Goal: Communication & Community: Answer question/provide support

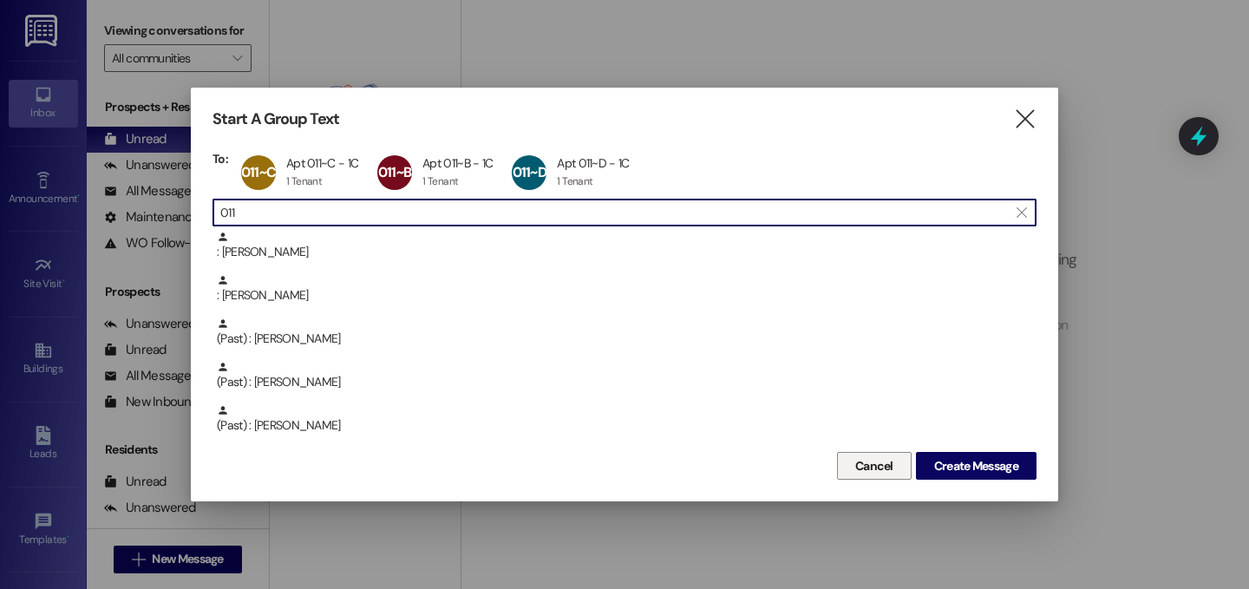
click at [897, 469] on button "Cancel" at bounding box center [874, 466] width 75 height 28
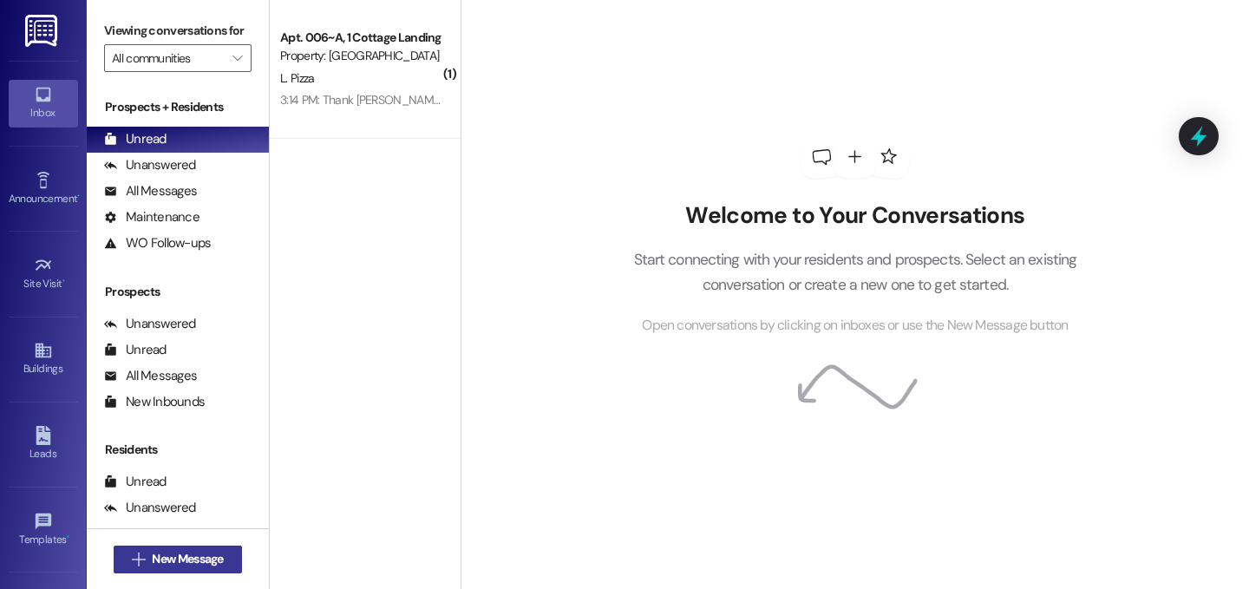
click at [214, 550] on span "New Message" at bounding box center [187, 559] width 71 height 18
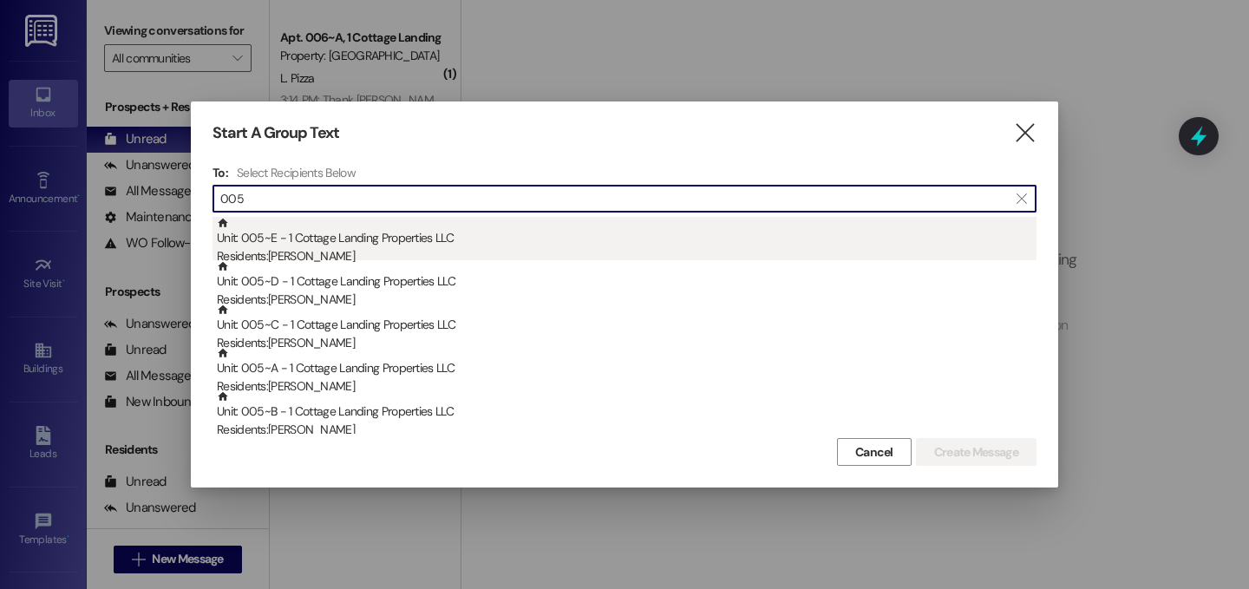
type input "005"
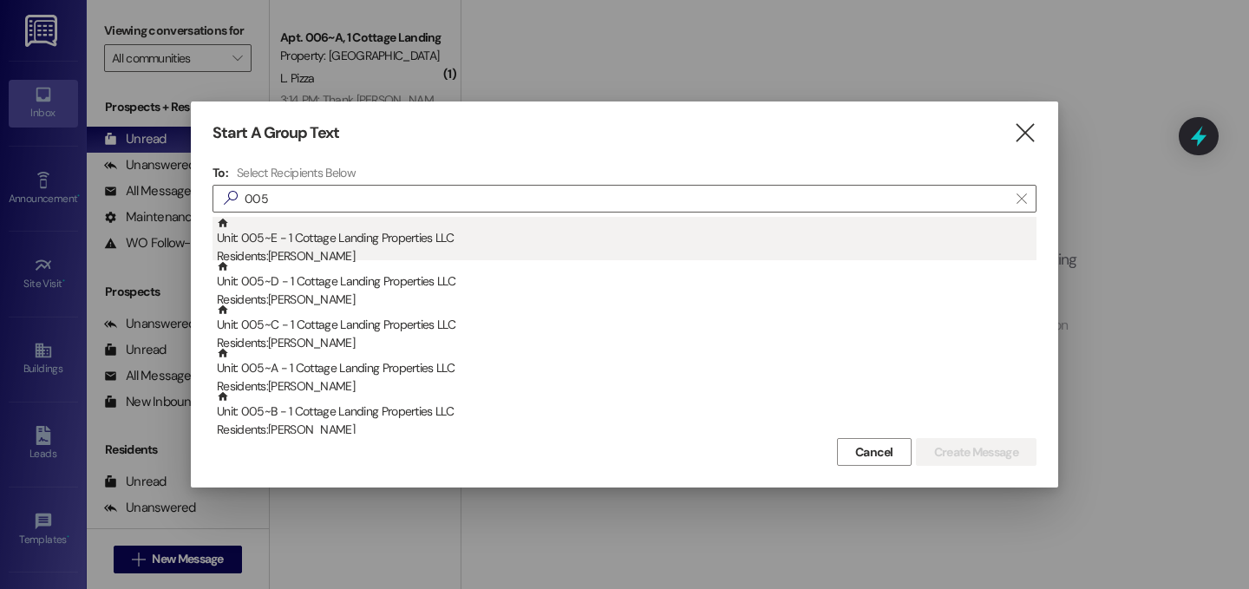
click at [377, 236] on div "Unit: 005~E - 1 Cottage Landing Properties LLC Residents: Noah Singleton" at bounding box center [627, 241] width 820 height 49
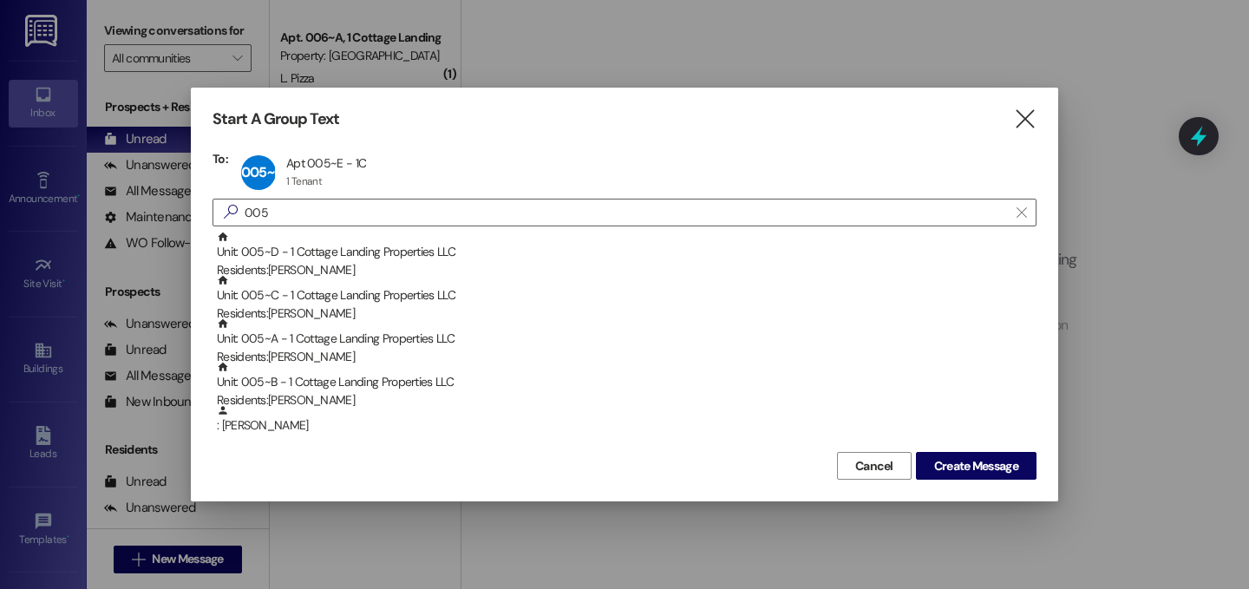
click at [377, 236] on div "Unit: 005~D - 1 Cottage Landing Properties LLC Residents: Michael Garcia" at bounding box center [627, 255] width 820 height 49
click at [377, 236] on div "Unit: 005~C - 1 Cottage Landing Properties LLC Residents: Luke Waguespack" at bounding box center [627, 255] width 820 height 49
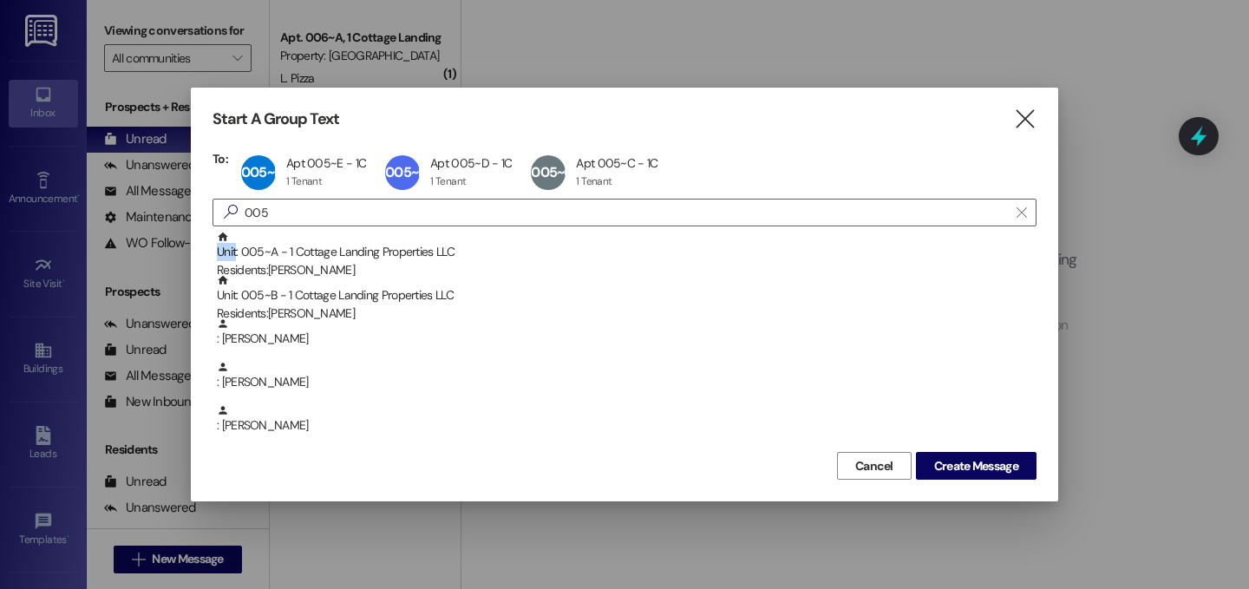
click at [377, 236] on div "Unit: 005~A - 1 Cottage Landing Properties LLC Residents: William Reinhardt" at bounding box center [627, 255] width 820 height 49
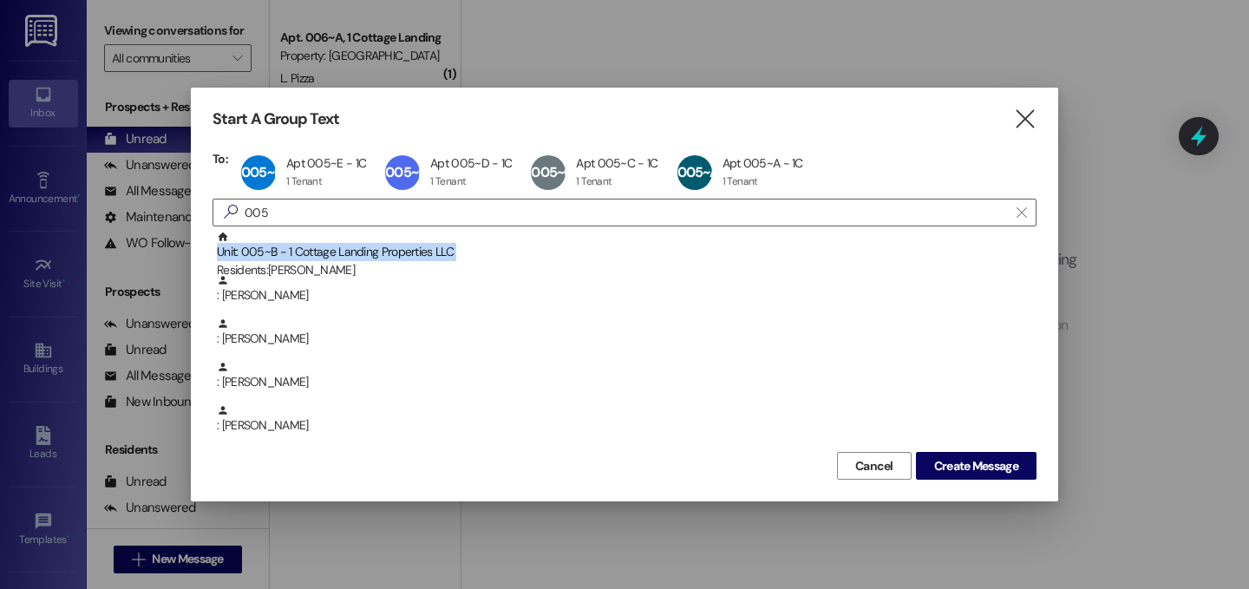
click at [377, 236] on div "Unit: 005~B - 1 Cottage Landing Properties LLC Residents: Matthew Beall" at bounding box center [627, 255] width 820 height 49
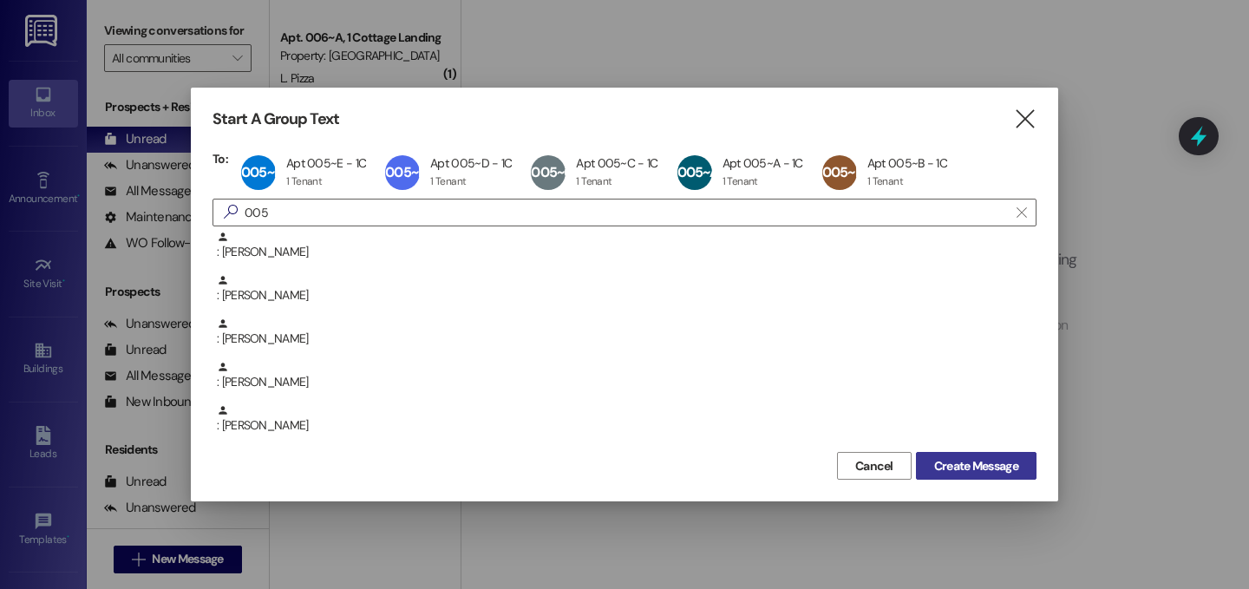
drag, startPoint x: 984, startPoint y: 458, endPoint x: 940, endPoint y: 461, distance: 44.4
click at [984, 458] on span "Create Message" at bounding box center [976, 466] width 84 height 18
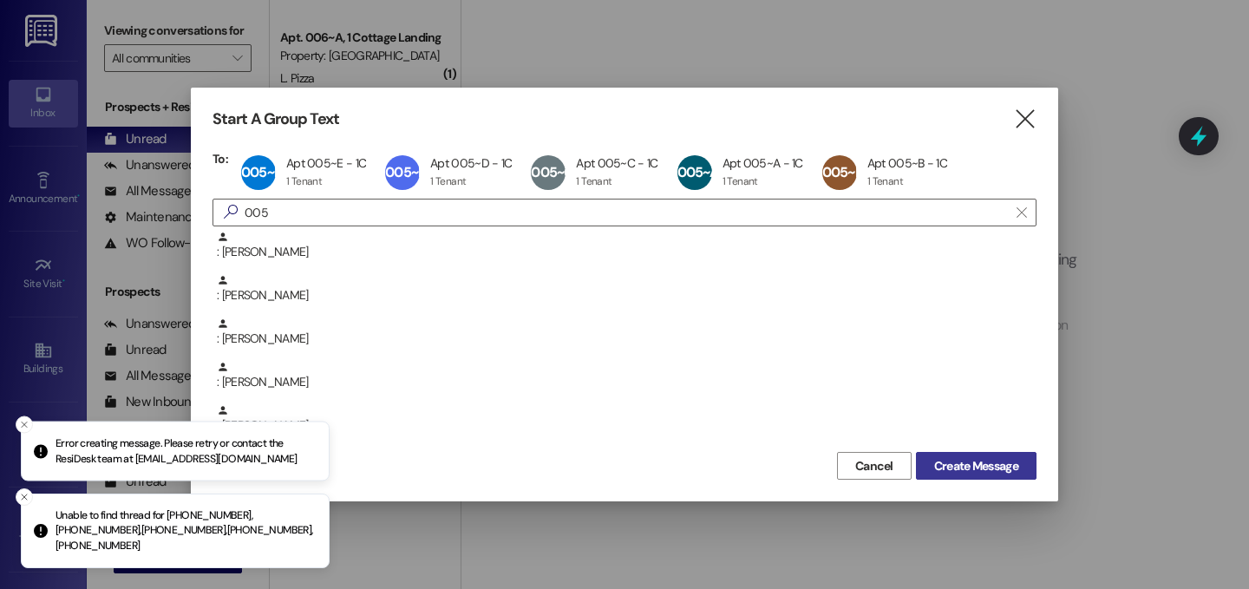
click at [989, 454] on button "Create Message" at bounding box center [976, 466] width 121 height 28
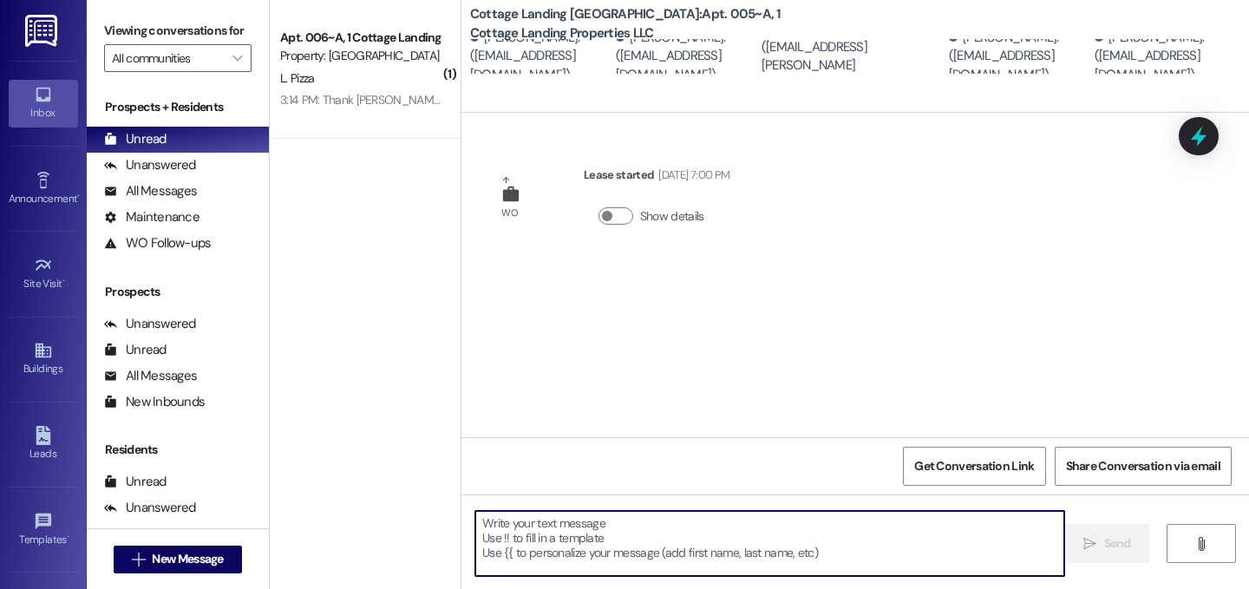
click at [745, 555] on textarea at bounding box center [769, 543] width 589 height 65
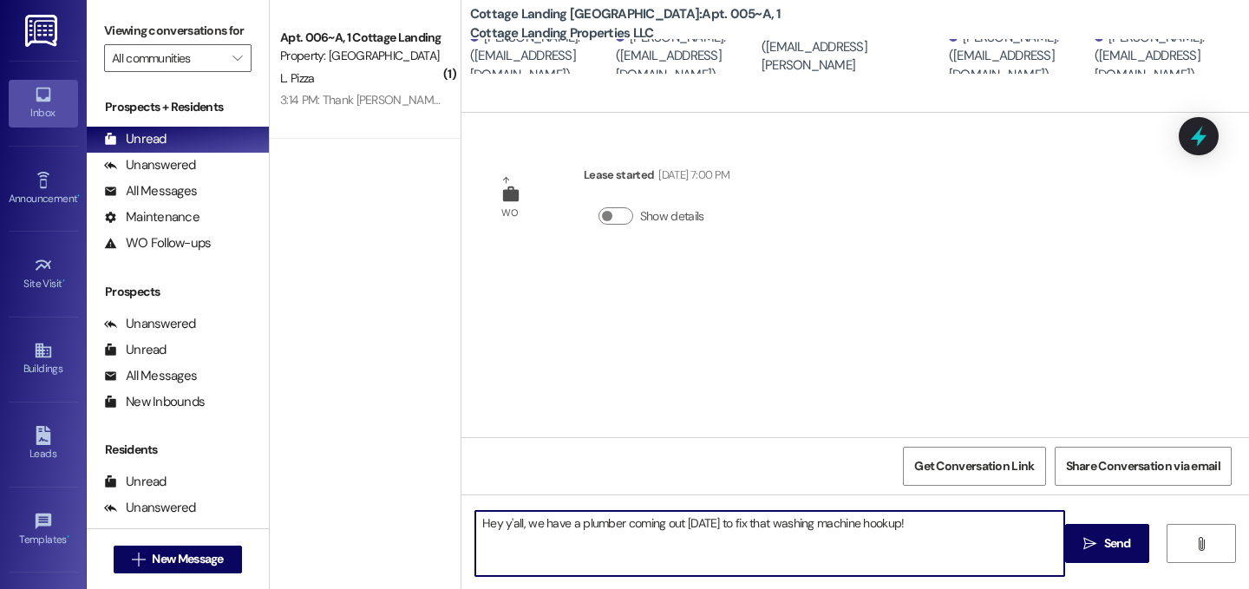
type textarea "Hey y'all, we have a plumber coming out tomorrow to fix that washing machine ho…"
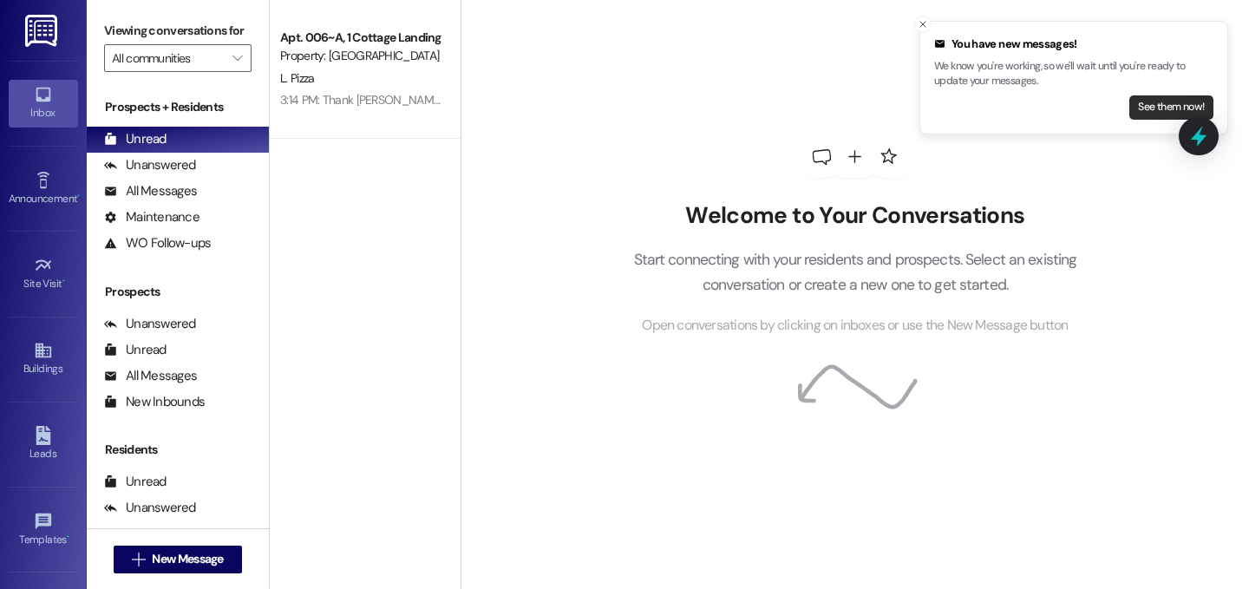
click at [1158, 108] on button "See them now!" at bounding box center [1171, 107] width 84 height 24
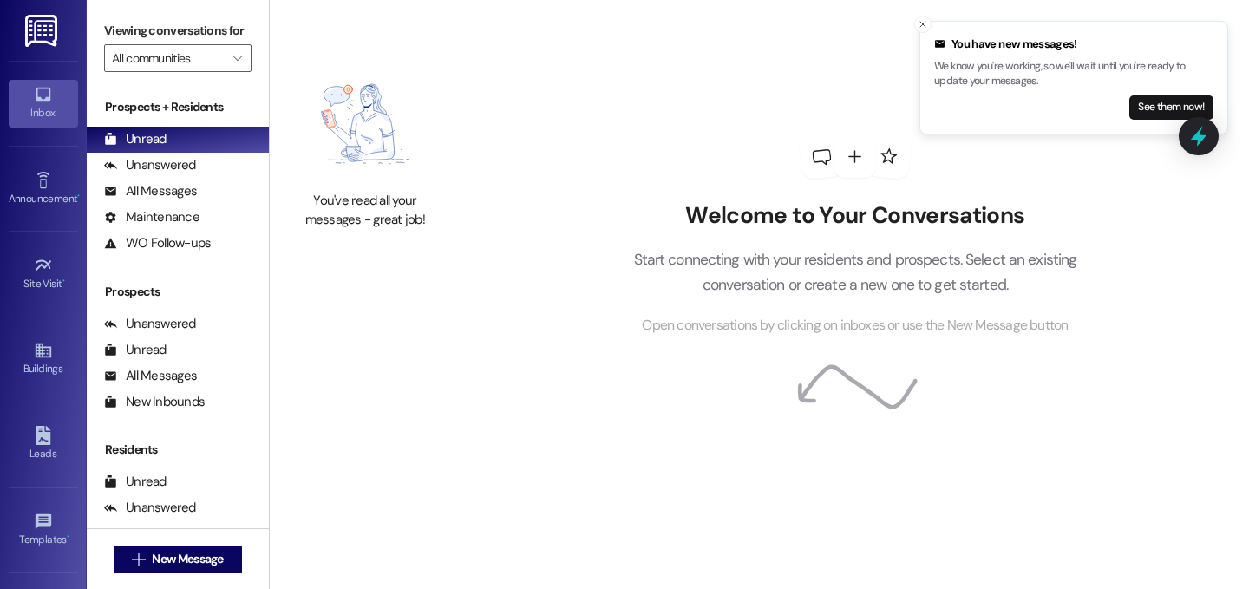
click at [1167, 92] on div "You have new messages! We know you're working, so we'll wait until you're ready…" at bounding box center [1073, 78] width 279 height 84
click at [1159, 108] on button "See them now!" at bounding box center [1171, 107] width 84 height 24
